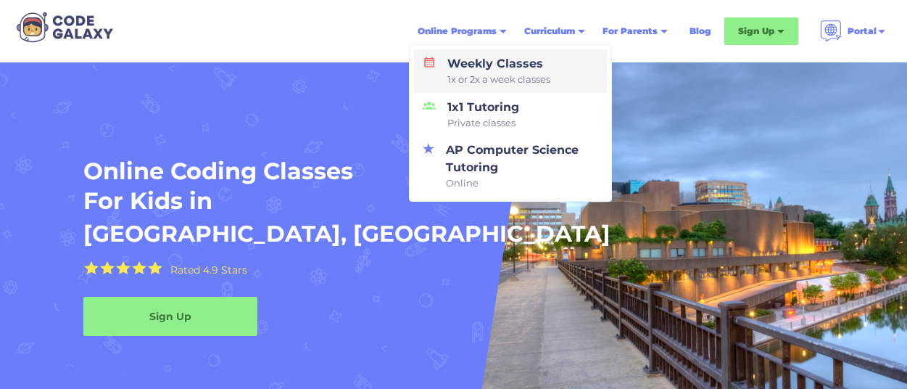
click at [459, 67] on div "Weekly Classes 1x or 2x a week classes" at bounding box center [496, 71] width 109 height 32
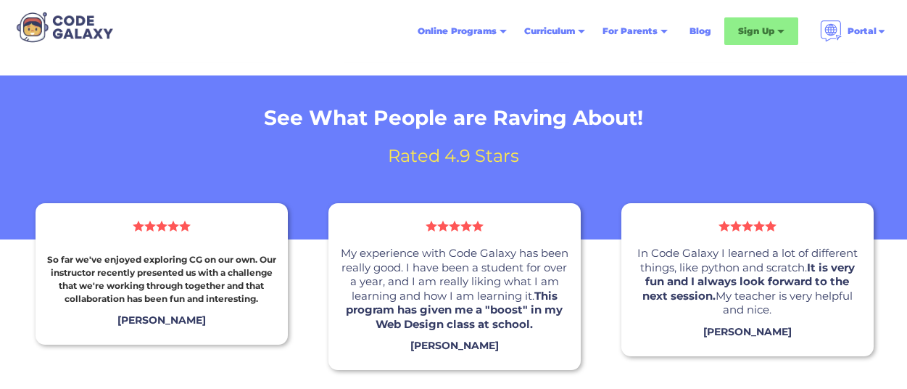
scroll to position [923, 0]
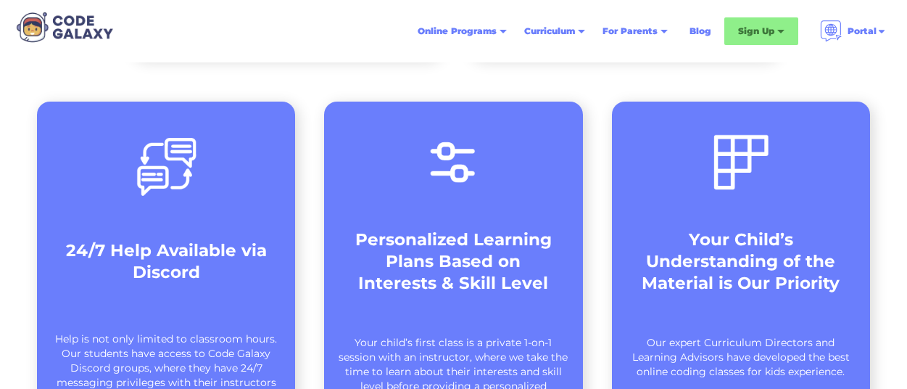
click at [68, 29] on img at bounding box center [65, 27] width 106 height 36
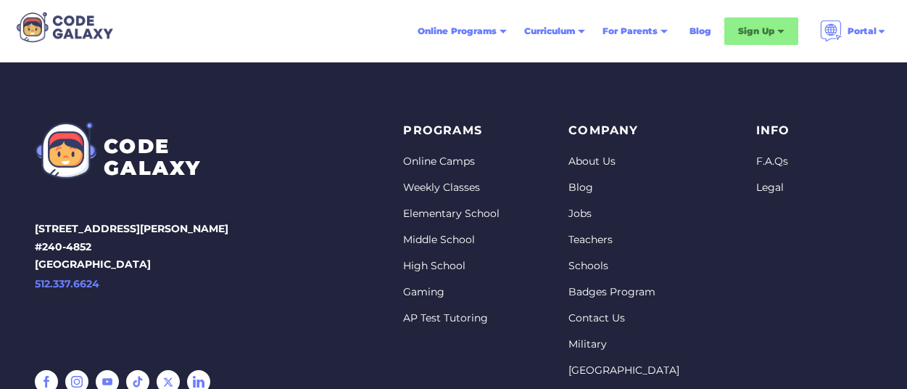
scroll to position [5843, 0]
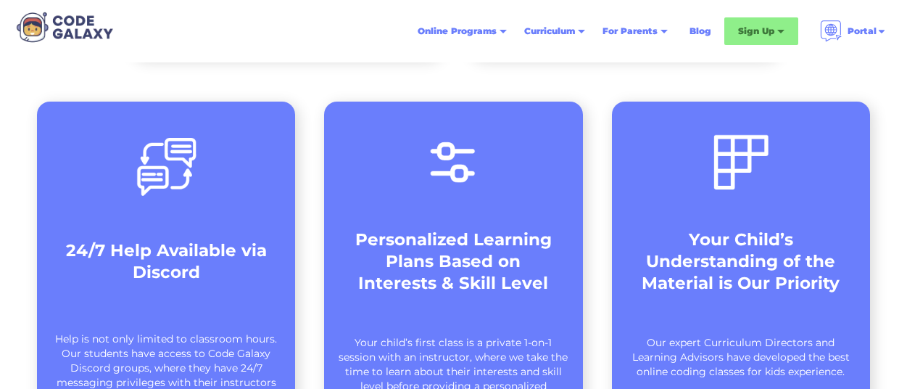
scroll to position [923, 0]
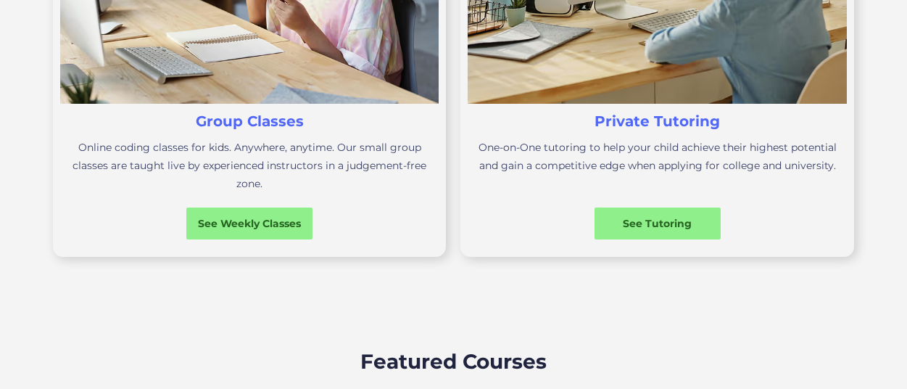
scroll to position [615, 0]
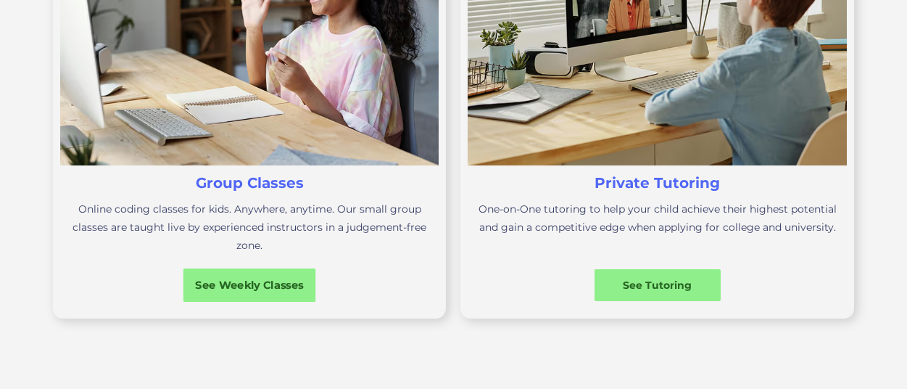
click at [223, 278] on div "See Weekly Classes" at bounding box center [249, 285] width 133 height 15
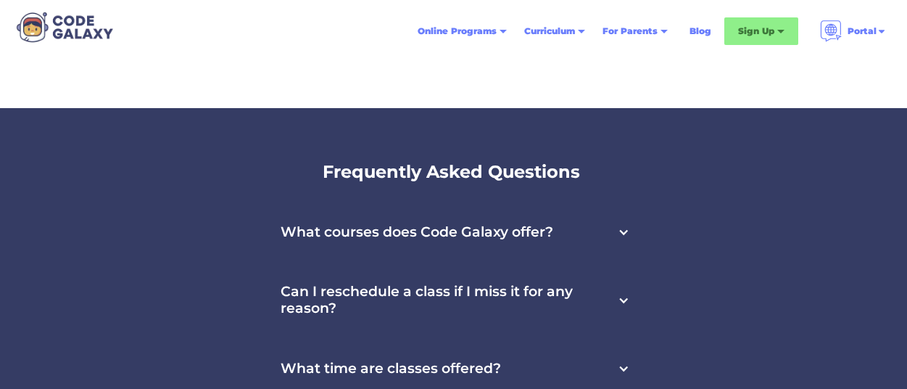
scroll to position [4889, 0]
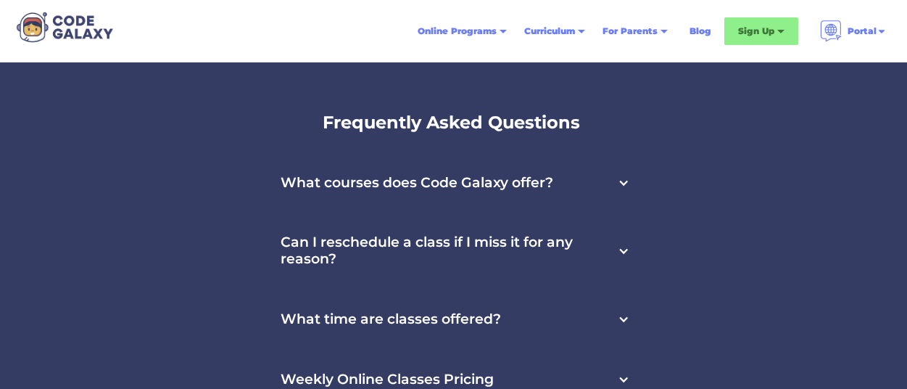
click at [480, 183] on h3 "What courses does Code Galaxy offer?" at bounding box center [417, 183] width 273 height 17
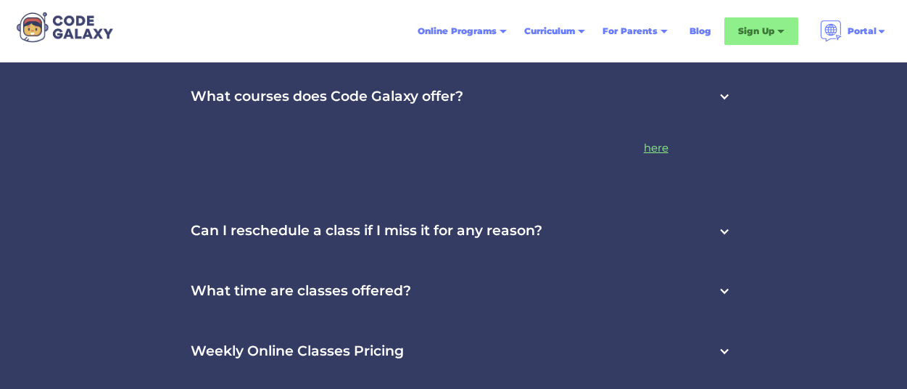
scroll to position [5043, 0]
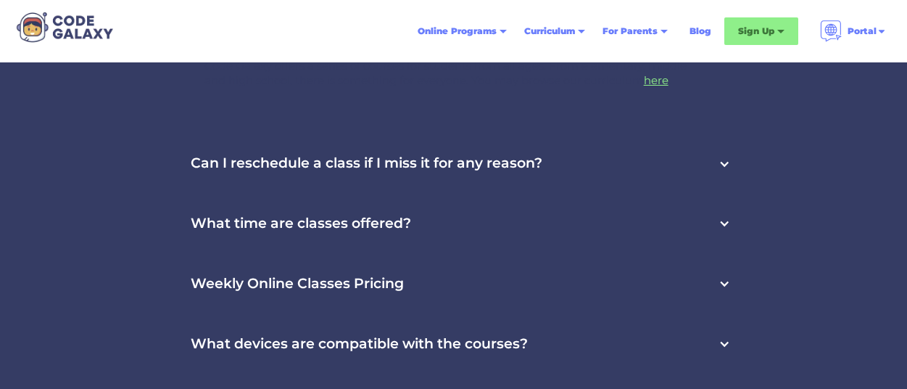
click at [392, 220] on h3 "What time are classes offered?" at bounding box center [301, 223] width 220 height 17
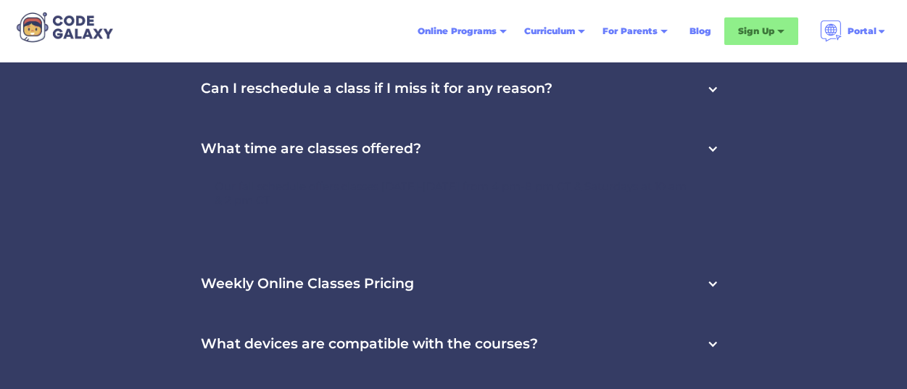
click at [386, 291] on h3 "Weekly Online Classes Pricing" at bounding box center [307, 284] width 213 height 17
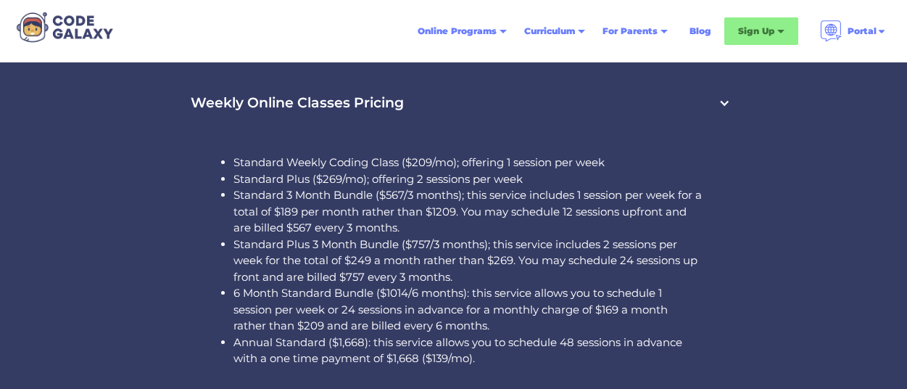
scroll to position [5196, 0]
